Goal: Book appointment/travel/reservation

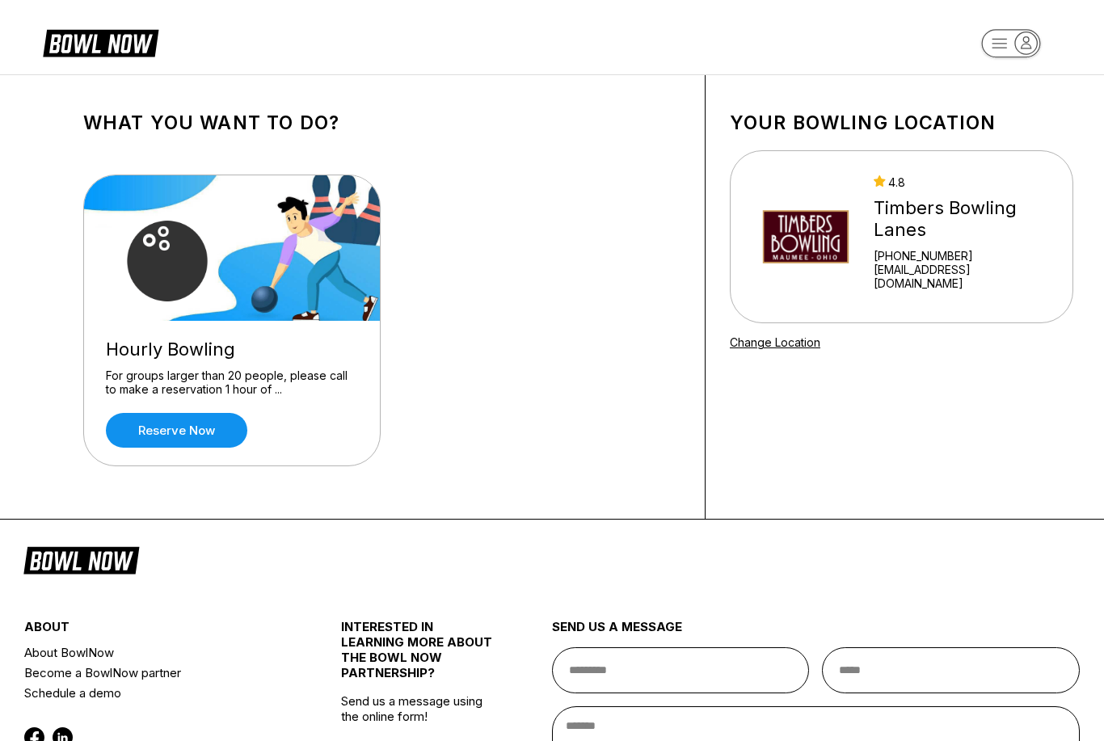
click at [852, 271] on img at bounding box center [806, 236] width 108 height 121
click at [191, 445] on link "Reserve now" at bounding box center [176, 430] width 141 height 35
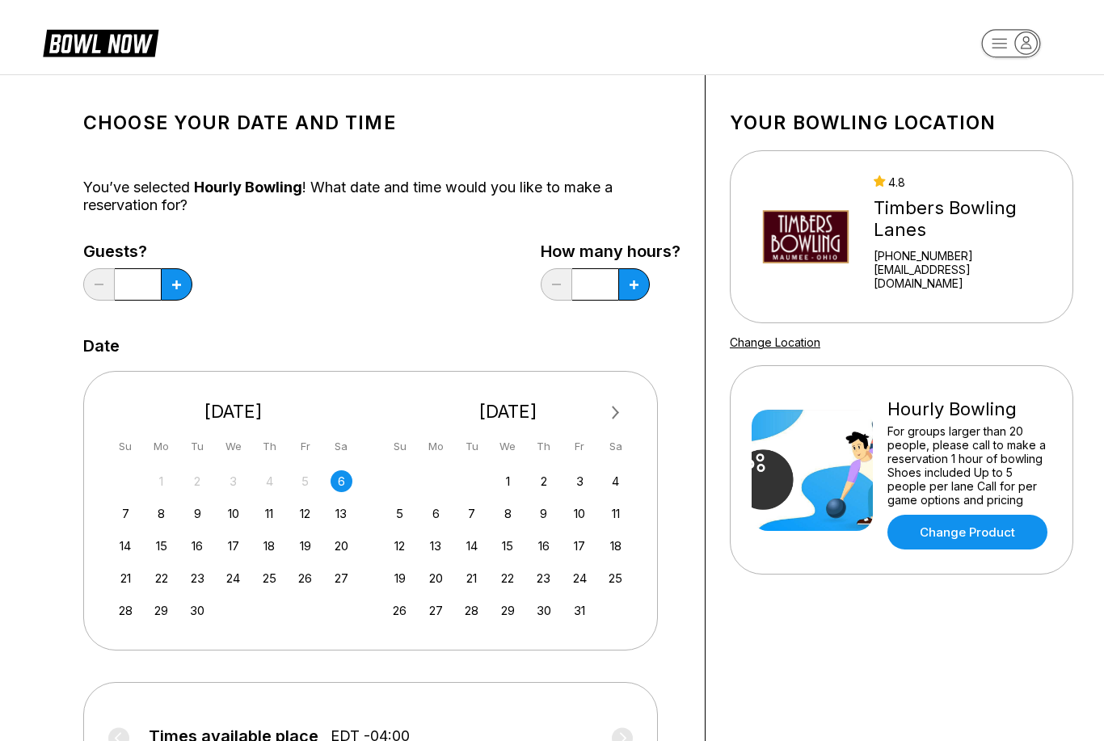
click at [188, 289] on button at bounding box center [177, 284] width 32 height 32
click at [181, 287] on button at bounding box center [177, 284] width 32 height 32
click at [180, 286] on icon at bounding box center [176, 285] width 9 height 9
click at [179, 285] on icon at bounding box center [176, 285] width 9 height 9
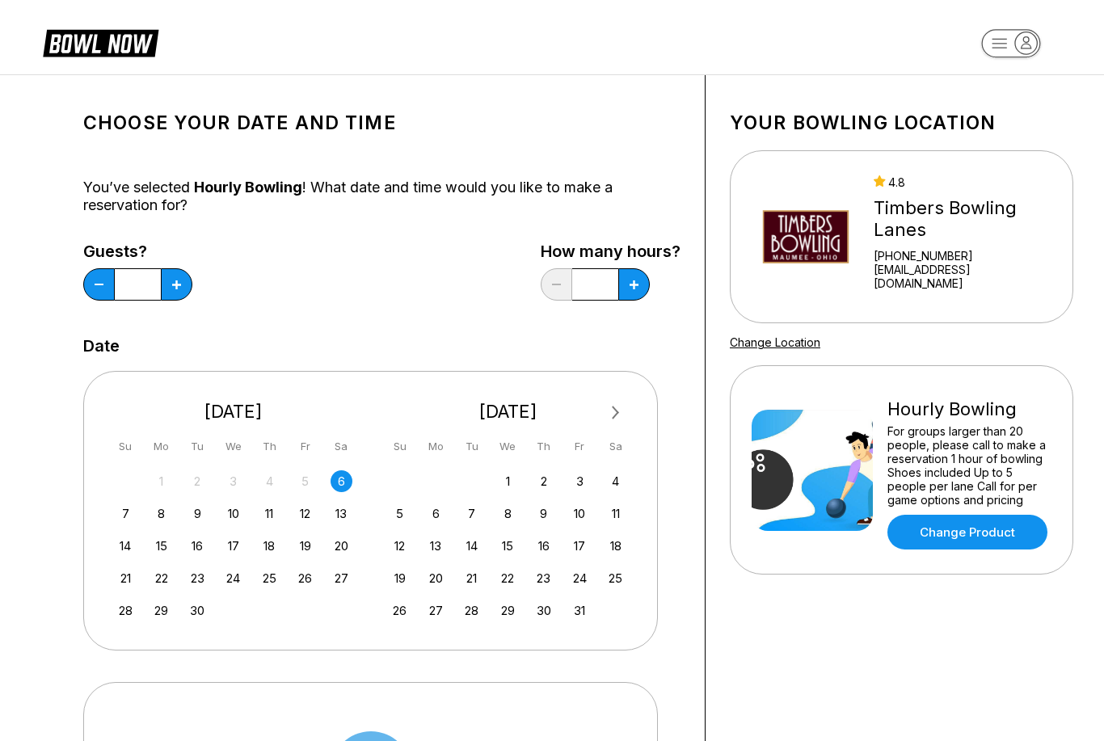
click at [184, 289] on button at bounding box center [177, 284] width 32 height 32
click at [187, 288] on button at bounding box center [177, 284] width 32 height 32
type input "**"
click at [641, 299] on button at bounding box center [634, 284] width 32 height 32
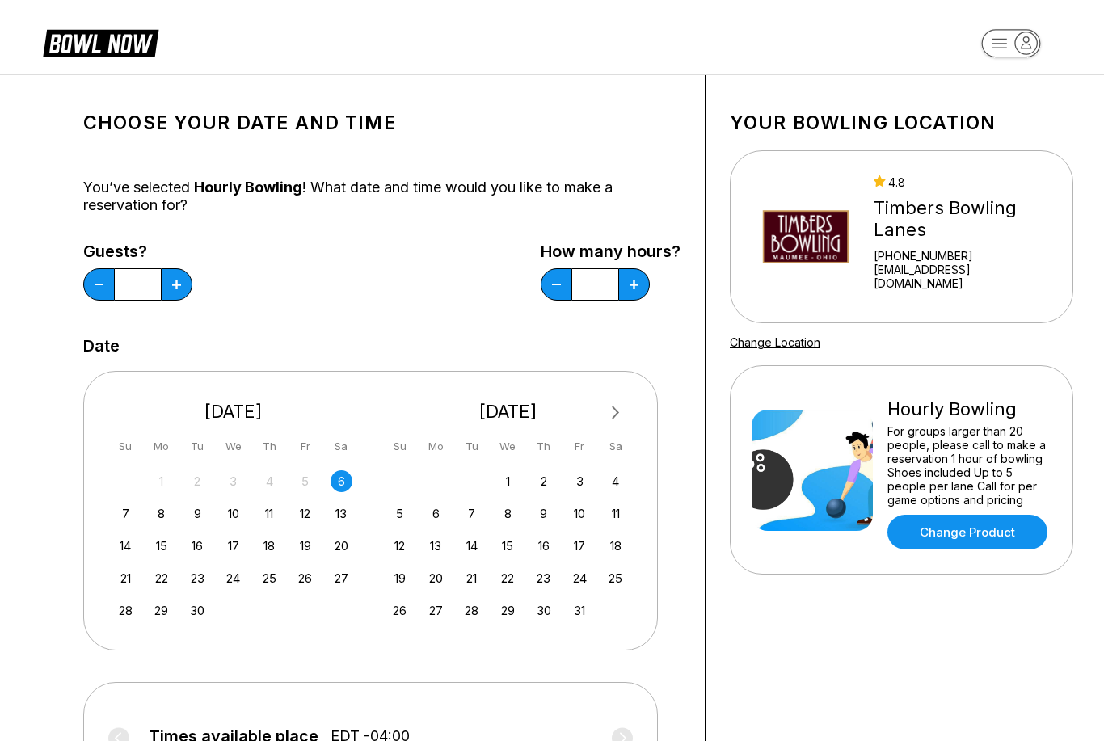
click at [629, 299] on button at bounding box center [634, 284] width 32 height 32
type input "*"
